Goal: Information Seeking & Learning: Learn about a topic

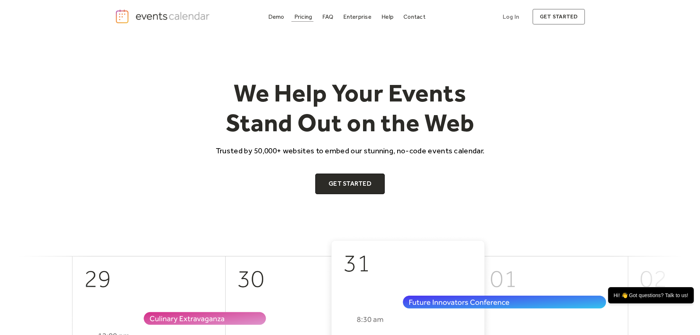
click at [297, 15] on div "Pricing" at bounding box center [303, 17] width 18 height 4
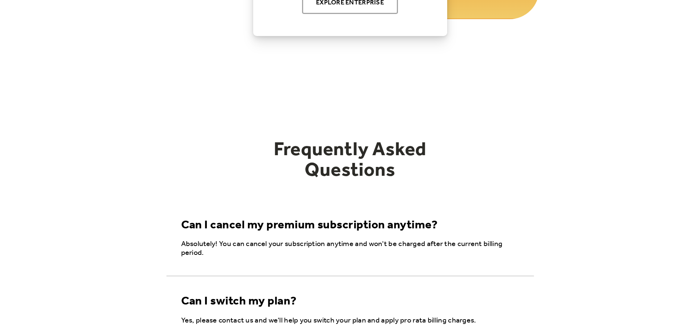
scroll to position [848, 0]
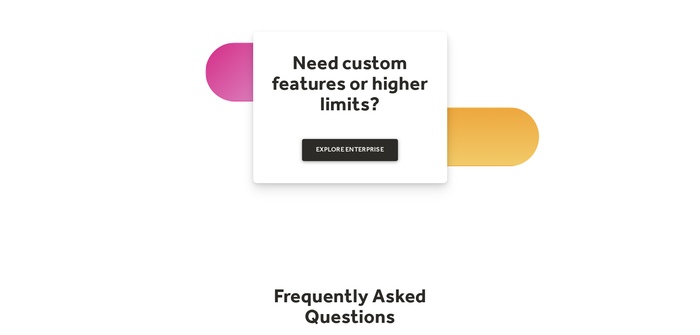
click at [357, 149] on link "Explore Enterprise" at bounding box center [350, 150] width 96 height 22
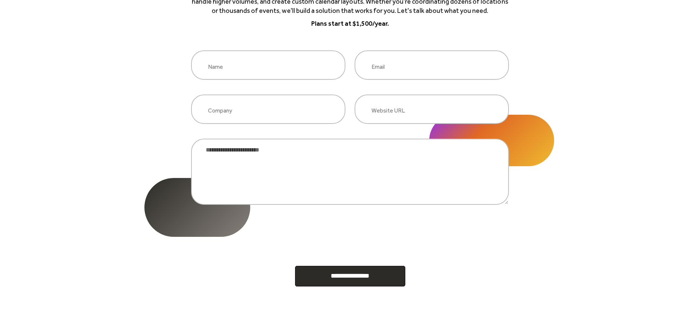
scroll to position [74, 0]
